Goal: Feedback & Contribution: Submit feedback/report problem

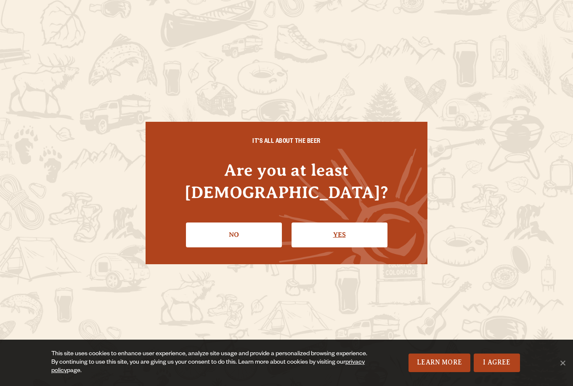
click at [338, 228] on link "Yes" at bounding box center [340, 234] width 96 height 24
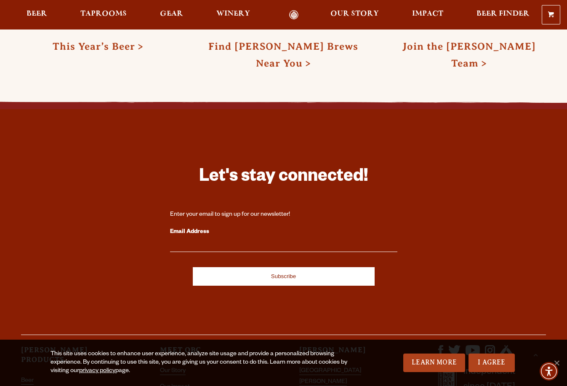
scroll to position [2332, 0]
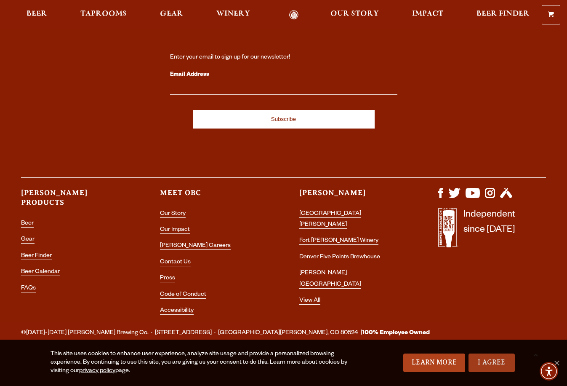
click at [490, 357] on link "I Agree" at bounding box center [492, 362] width 46 height 19
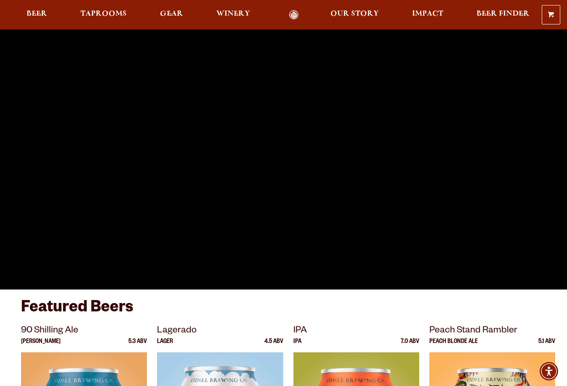
scroll to position [0, 0]
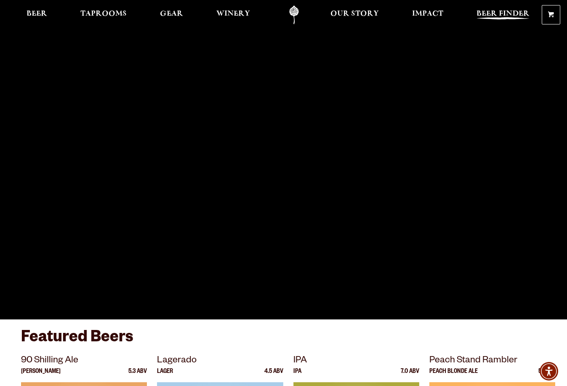
click at [494, 17] on span "Beer Finder" at bounding box center [503, 14] width 53 height 7
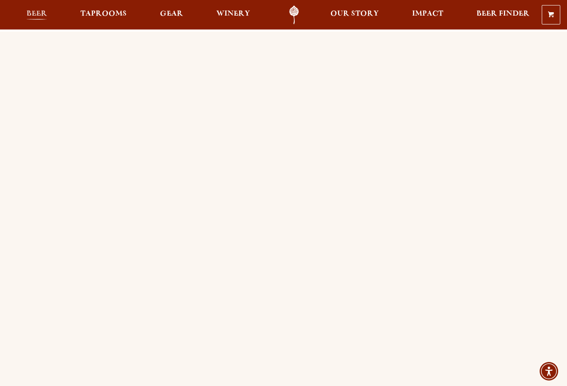
click at [40, 17] on span "Beer" at bounding box center [37, 14] width 21 height 7
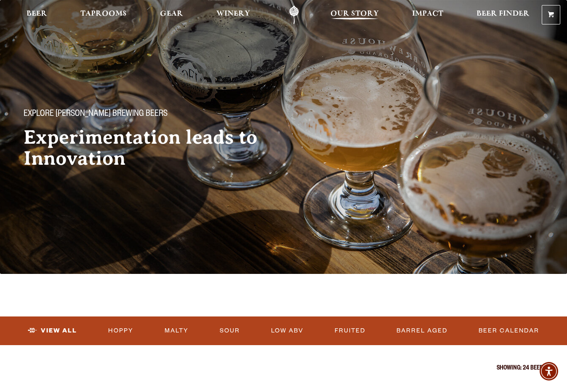
click at [344, 14] on span "Our Story" at bounding box center [355, 14] width 48 height 7
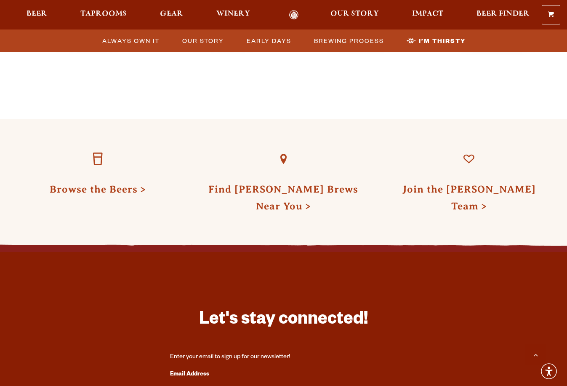
scroll to position [2706, 0]
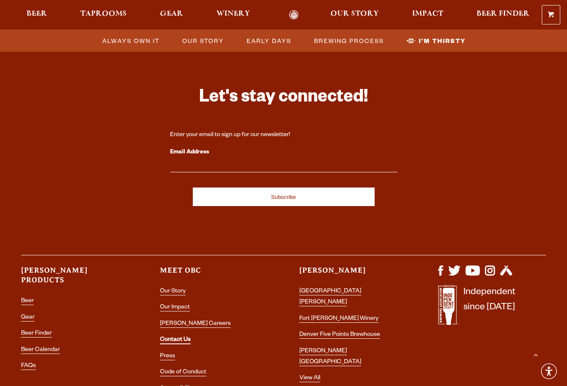
click at [181, 336] on link "Contact Us" at bounding box center [175, 340] width 31 height 8
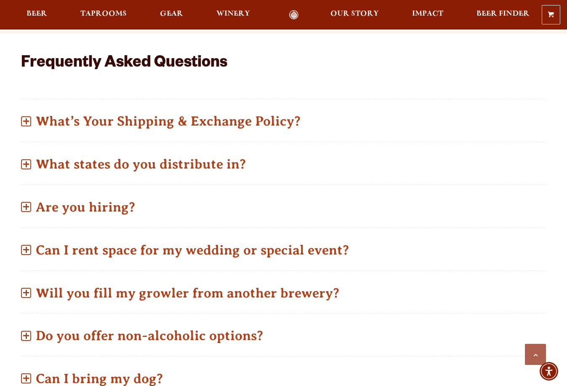
scroll to position [421, 0]
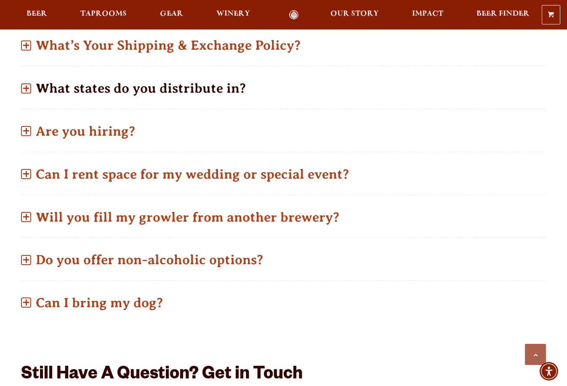
click at [142, 80] on p "What states do you distribute in?" at bounding box center [283, 88] width 525 height 30
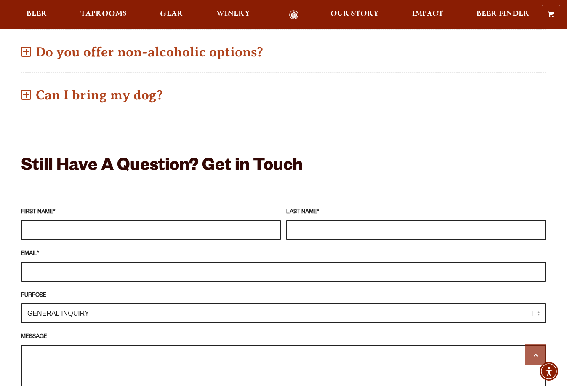
scroll to position [674, 0]
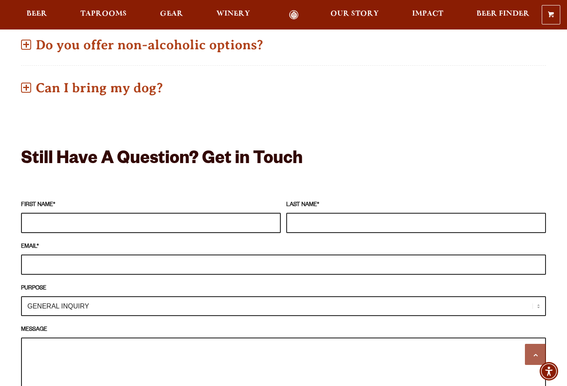
click at [109, 213] on input "FIRST NAME *" at bounding box center [151, 223] width 260 height 20
type input "KAUSHIK"
type input "[PERSON_NAME]"
type input "[EMAIL_ADDRESS][DOMAIN_NAME]"
click at [104, 296] on select "GENERAL INQUIRY TAPROOM / BREWERY WINERY BOOK A TOUR MEDIA INQUIRY GEAR SHOP [P…" at bounding box center [283, 306] width 525 height 20
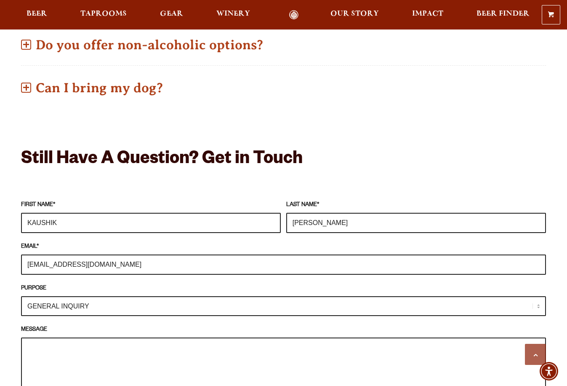
select select "DISTRIBUTOR / ACCOUNT INQUIRY"
click at [21, 296] on select "GENERAL INQUIRY TAPROOM / BREWERY WINERY BOOK A TOUR MEDIA INQUIRY GEAR SHOP [P…" at bounding box center [283, 306] width 525 height 20
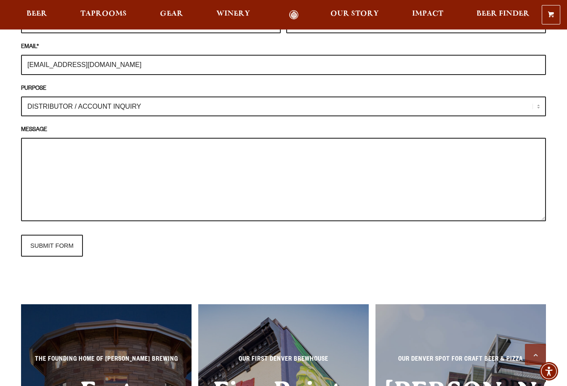
scroll to position [884, 0]
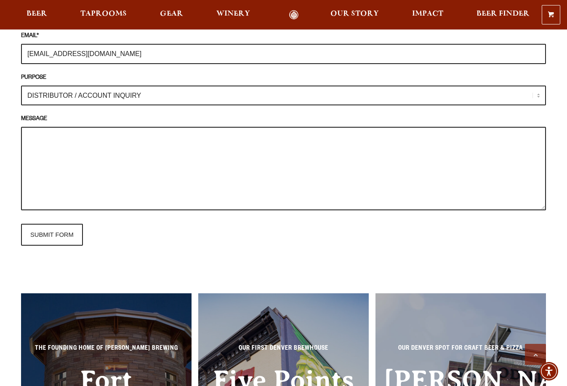
click at [88, 127] on textarea "MESSAGE" at bounding box center [283, 168] width 525 height 83
type textarea "h"
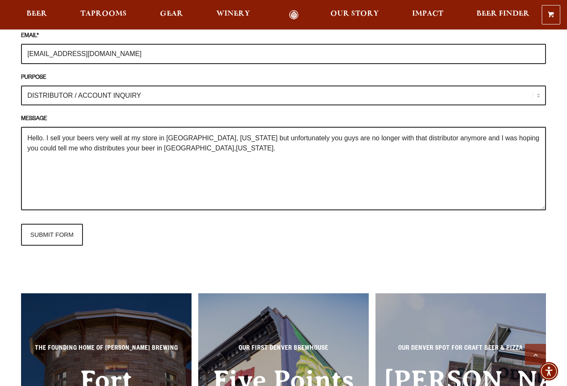
click at [234, 144] on textarea "Hello. I sell your beers very well at my store in [GEOGRAPHIC_DATA], [US_STATE]…" at bounding box center [283, 168] width 525 height 83
click at [151, 137] on textarea "Hello. I sell your beers very well at my store in [GEOGRAPHIC_DATA], [US_STATE]…" at bounding box center [283, 168] width 525 height 83
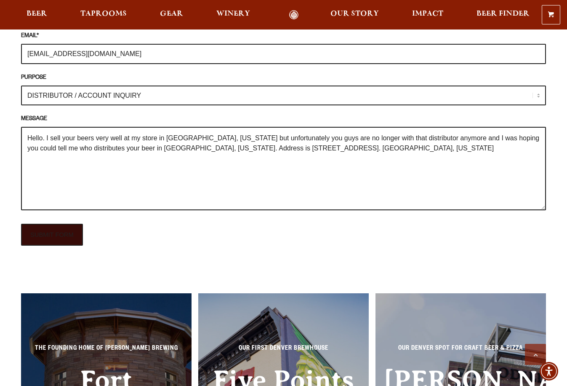
type textarea "Hello. I sell your beers very well at my store in [GEOGRAPHIC_DATA], [US_STATE]…"
click at [49, 230] on input "SUBMIT FORM" at bounding box center [52, 235] width 62 height 22
type input "Sending"
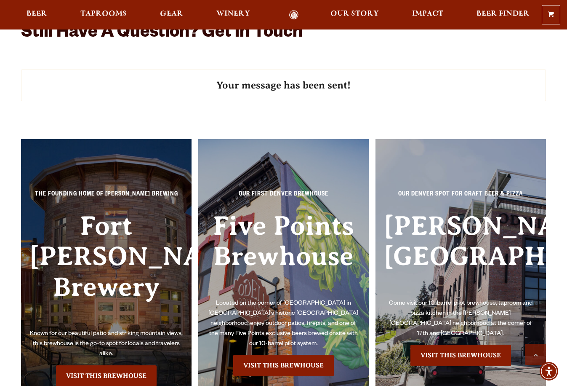
scroll to position [421, 0]
